Goal: Information Seeking & Learning: Learn about a topic

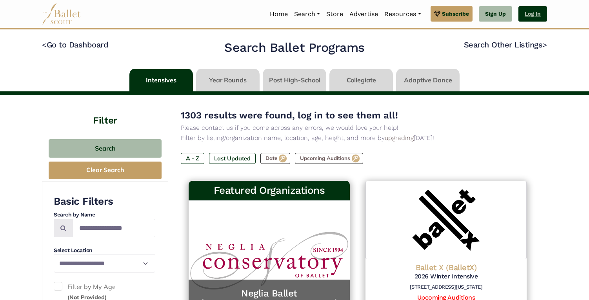
click at [545, 8] on link "Log In" at bounding box center [532, 14] width 29 height 16
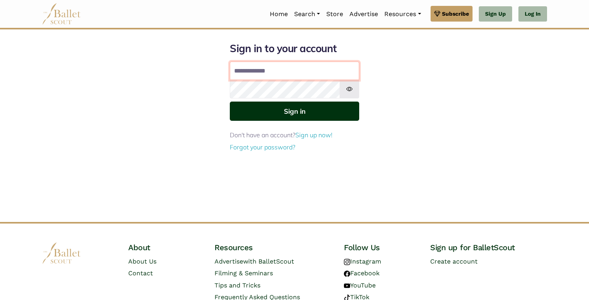
type input "**********"
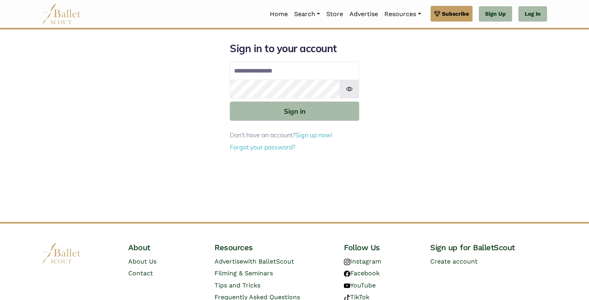
click at [349, 87] on img at bounding box center [350, 89] width 20 height 19
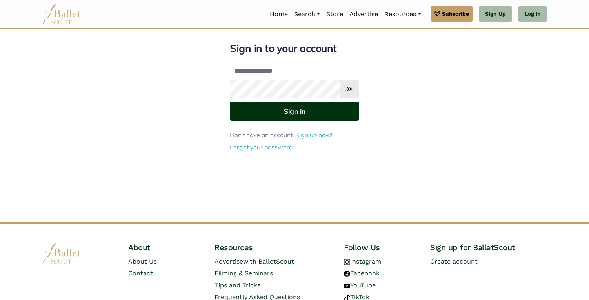
click at [327, 115] on button "Sign in" at bounding box center [294, 111] width 129 height 19
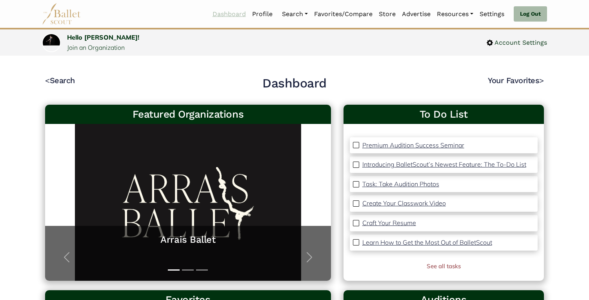
click at [225, 14] on link "Dashboard" at bounding box center [229, 14] width 40 height 16
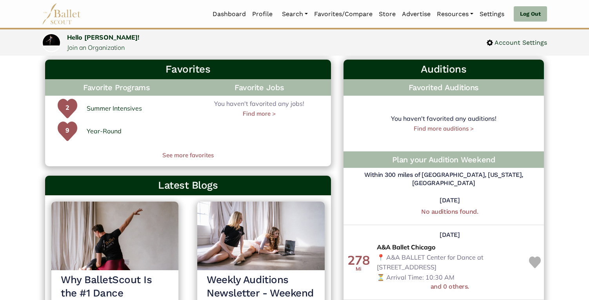
scroll to position [229, 0]
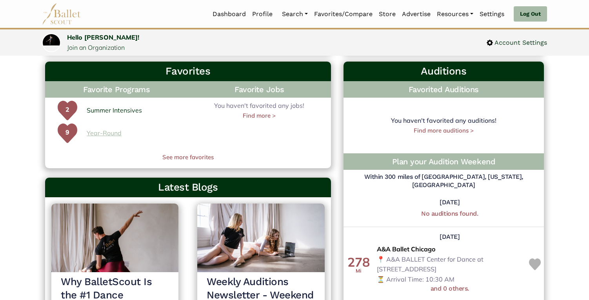
click at [96, 131] on link "Year-Round" at bounding box center [104, 133] width 35 height 10
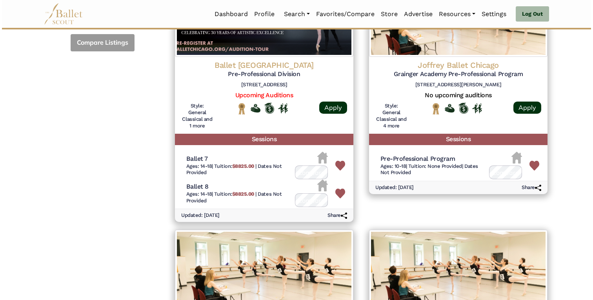
scroll to position [362, 0]
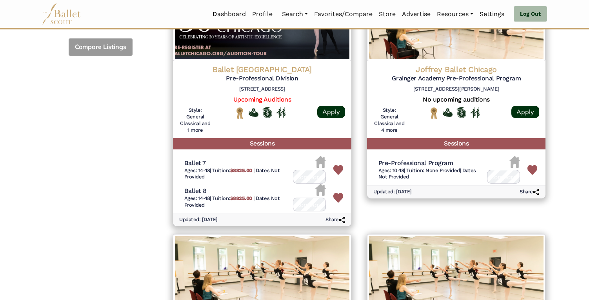
click at [431, 162] on h5 "Pre-Professional Program" at bounding box center [429, 163] width 103 height 8
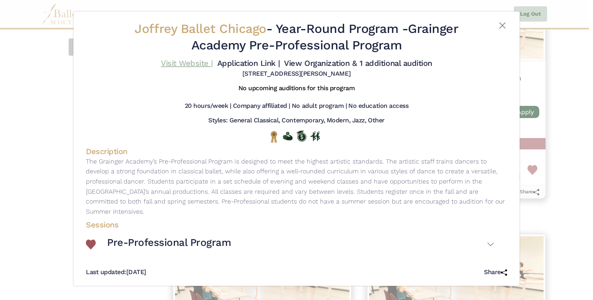
click at [196, 61] on link "Visit Website |" at bounding box center [187, 62] width 52 height 9
